Goal: Check status

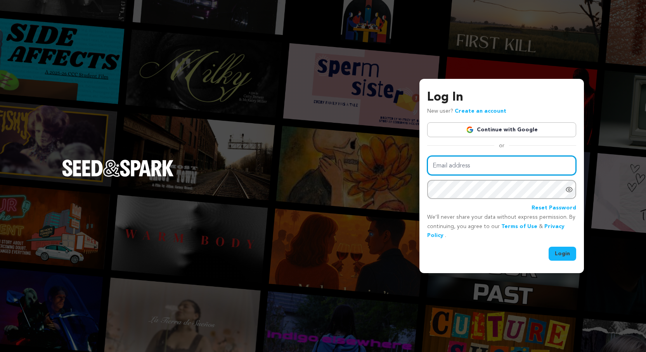
type input "redmizzi@hotmail.com"
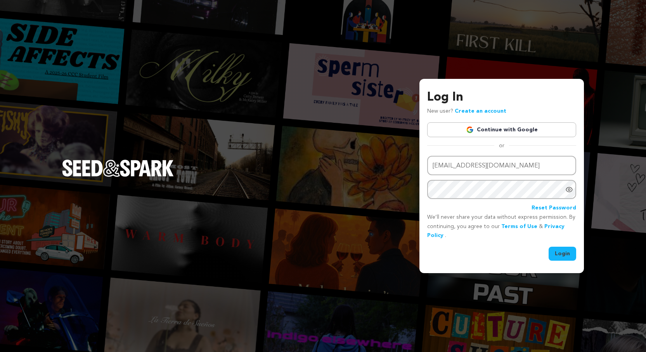
click at [499, 127] on link "Continue with Google" at bounding box center [501, 129] width 149 height 15
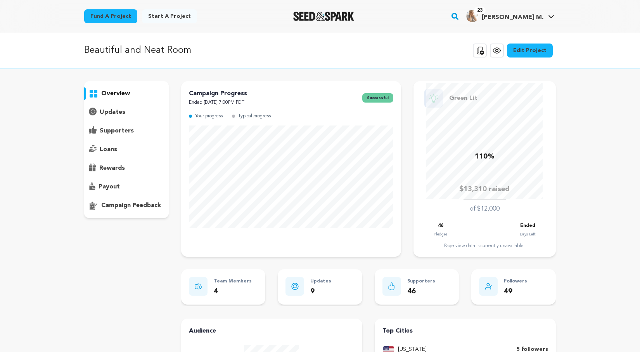
click at [113, 109] on p "updates" at bounding box center [113, 112] width 26 height 9
